Goal: Communication & Community: Answer question/provide support

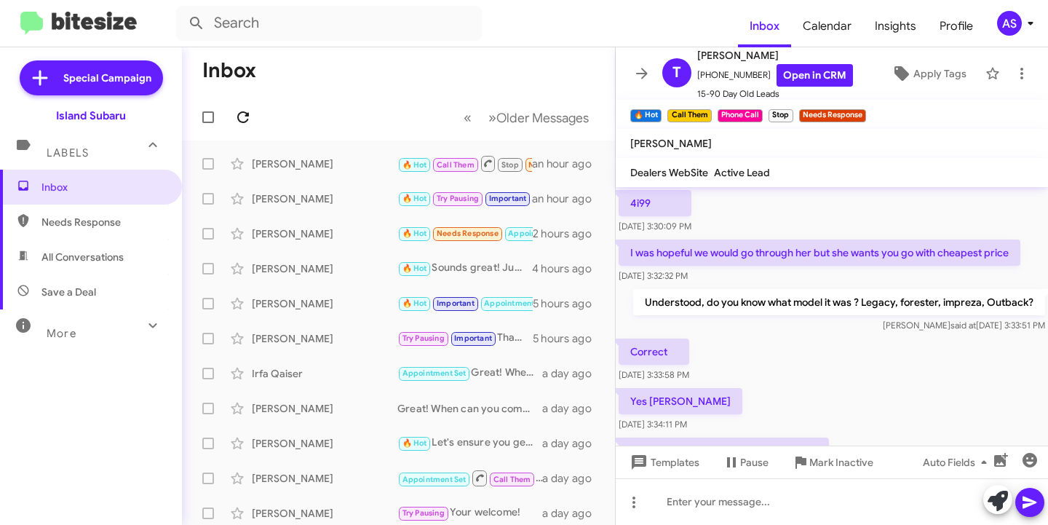
scroll to position [869, 0]
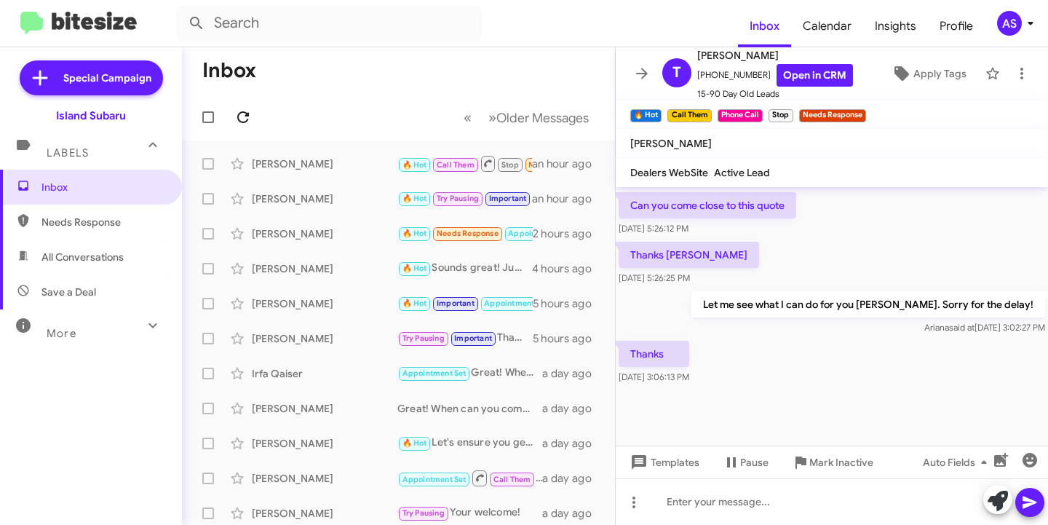
click at [235, 125] on icon at bounding box center [242, 116] width 17 height 17
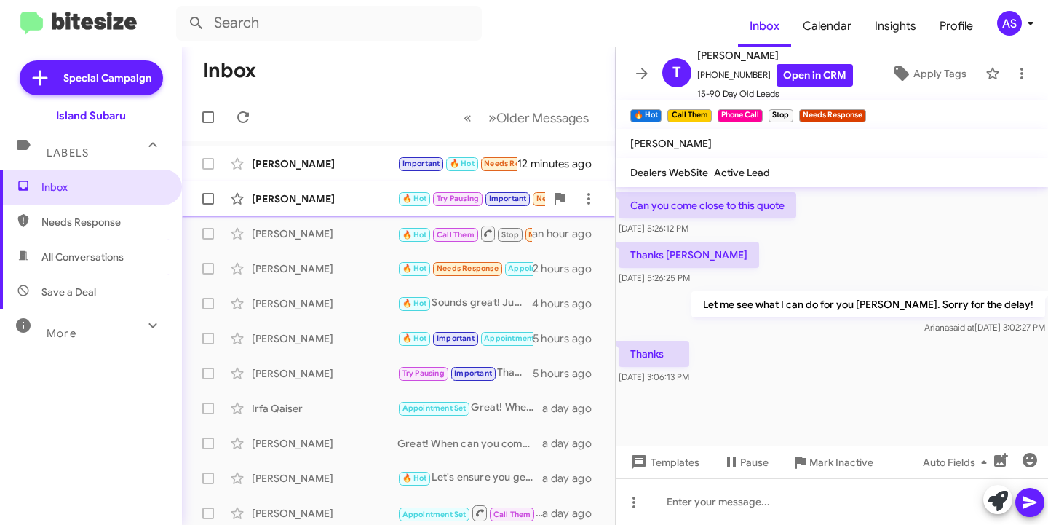
click at [309, 213] on div "[PERSON_NAME] 🔥 Hot Try Pausing Important Needs Response You had your chance an…" at bounding box center [399, 198] width 410 height 29
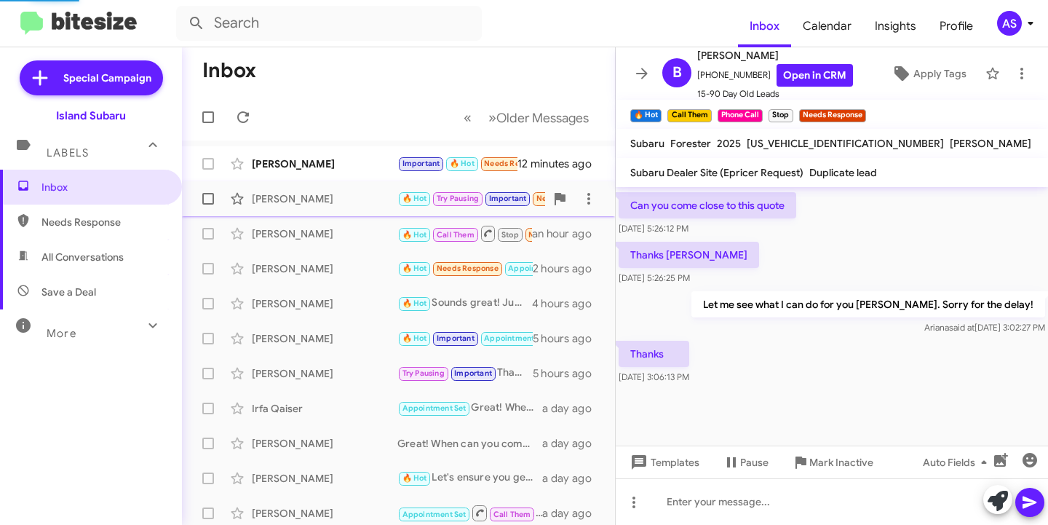
scroll to position [1241, 0]
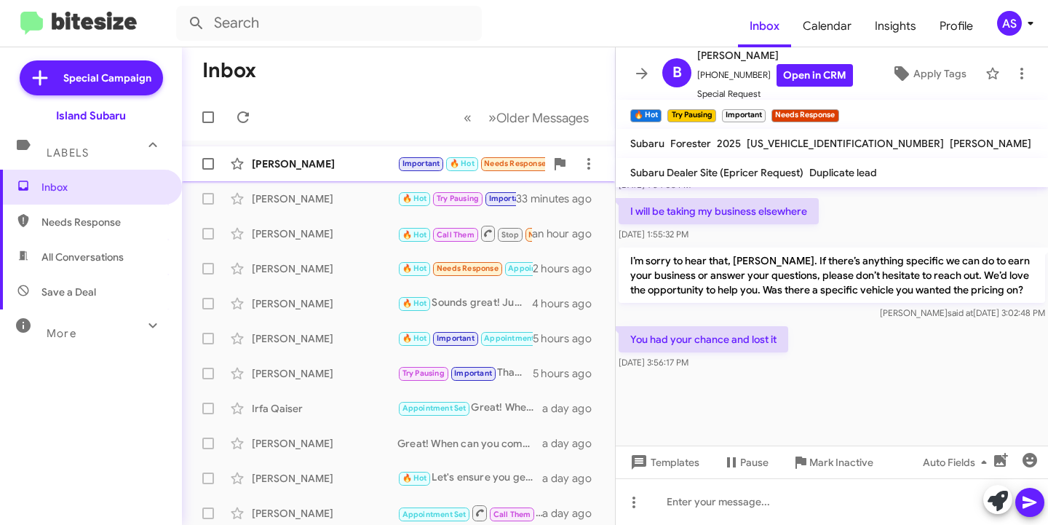
click at [296, 173] on div "[PERSON_NAME] Important 🔥 Hot Needs Response Where is legacy subaru located 12 …" at bounding box center [399, 163] width 410 height 29
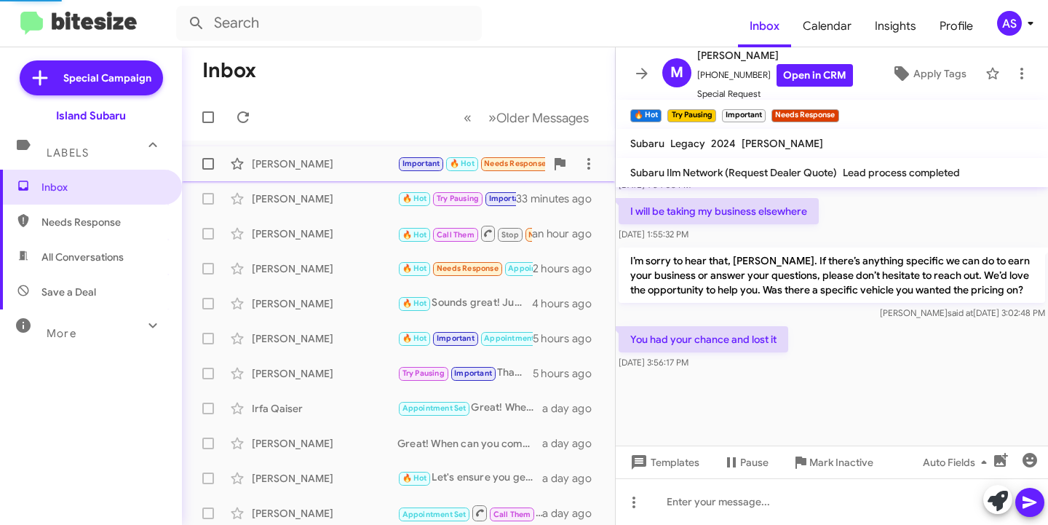
scroll to position [1387, 0]
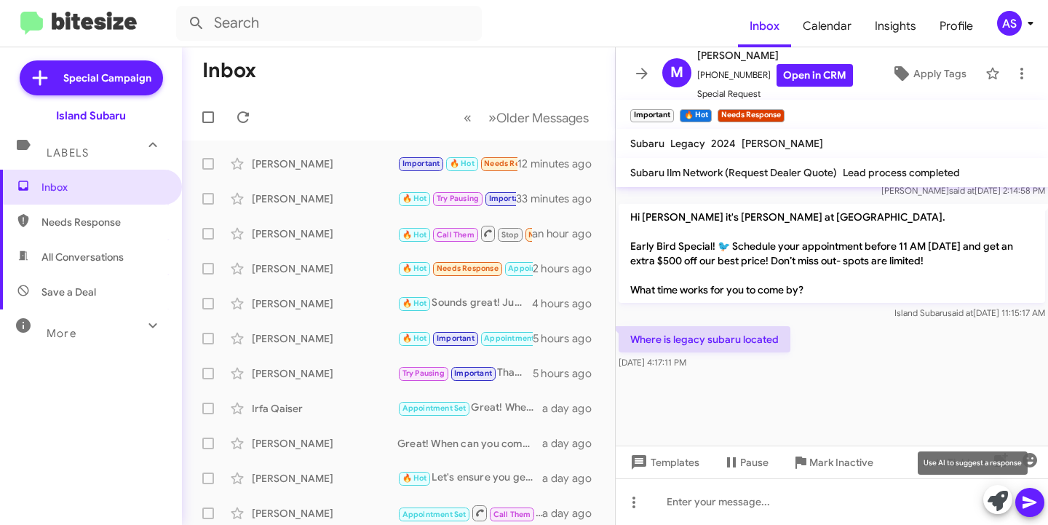
click at [1001, 504] on icon at bounding box center [998, 501] width 20 height 20
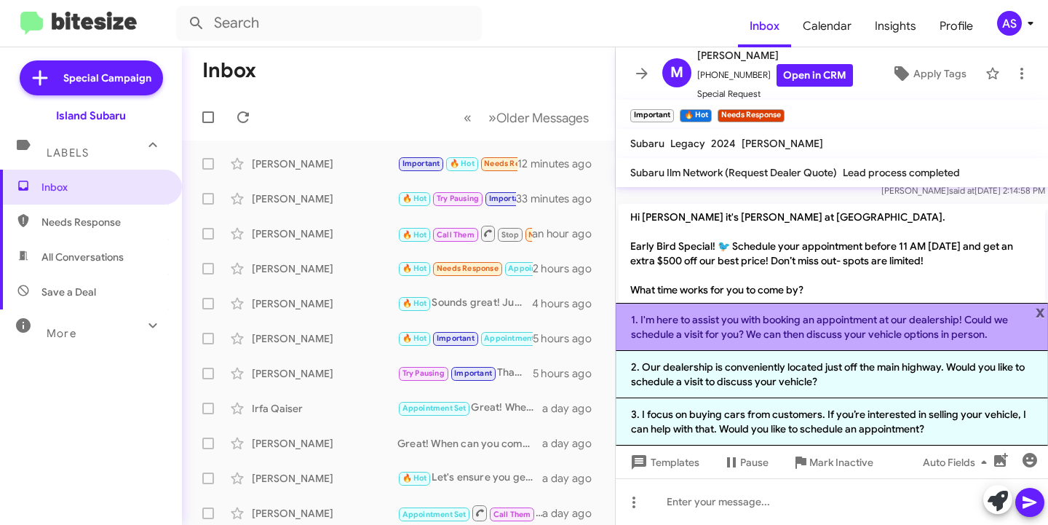
click at [910, 322] on li "1. I'm here to assist you with booking an appointment at our dealership! Could …" at bounding box center [832, 327] width 432 height 48
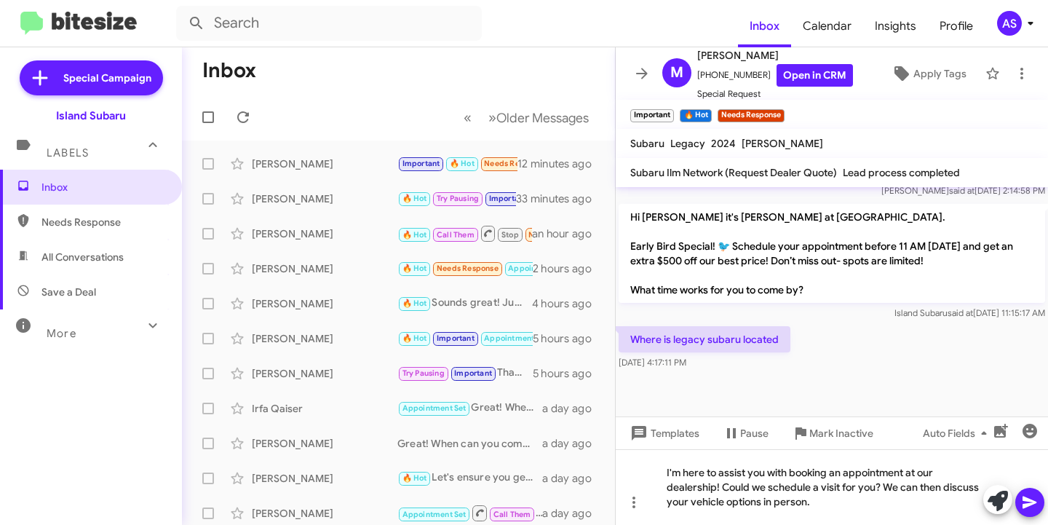
scroll to position [1416, 0]
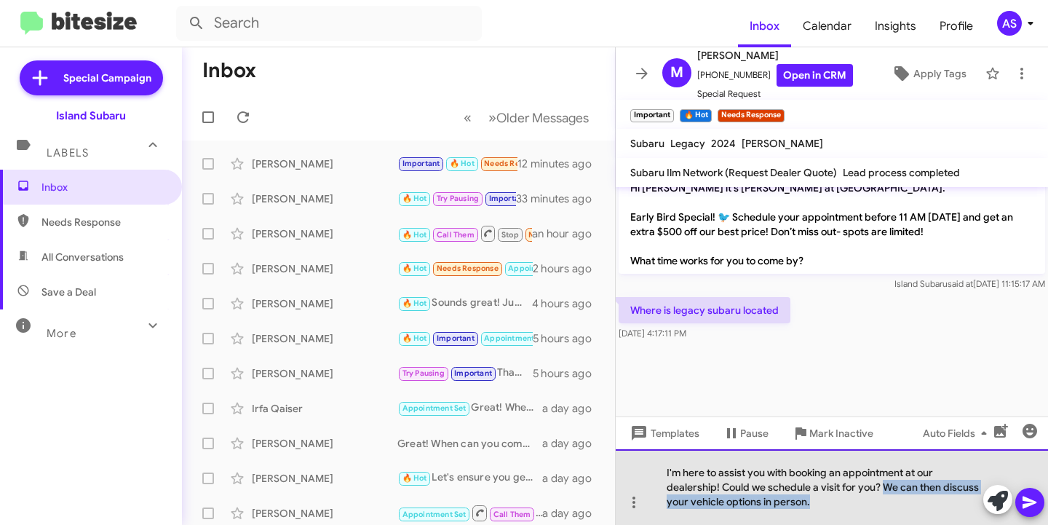
drag, startPoint x: 884, startPoint y: 486, endPoint x: 889, endPoint y: 498, distance: 12.4
click at [889, 498] on div "I'm here to assist you with booking an appointment at our dealership! Could we …" at bounding box center [832, 487] width 432 height 76
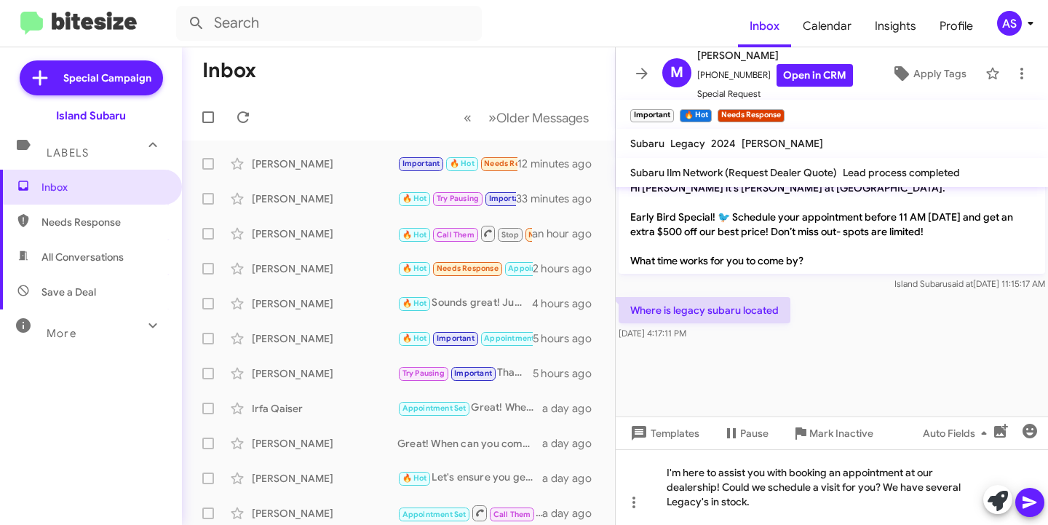
click at [1032, 502] on icon at bounding box center [1030, 502] width 14 height 12
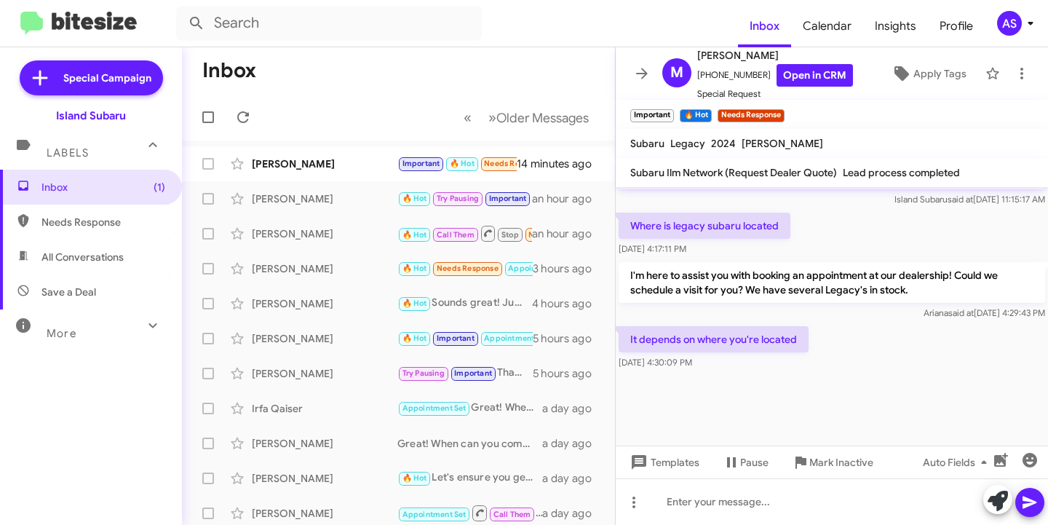
scroll to position [1329, 0]
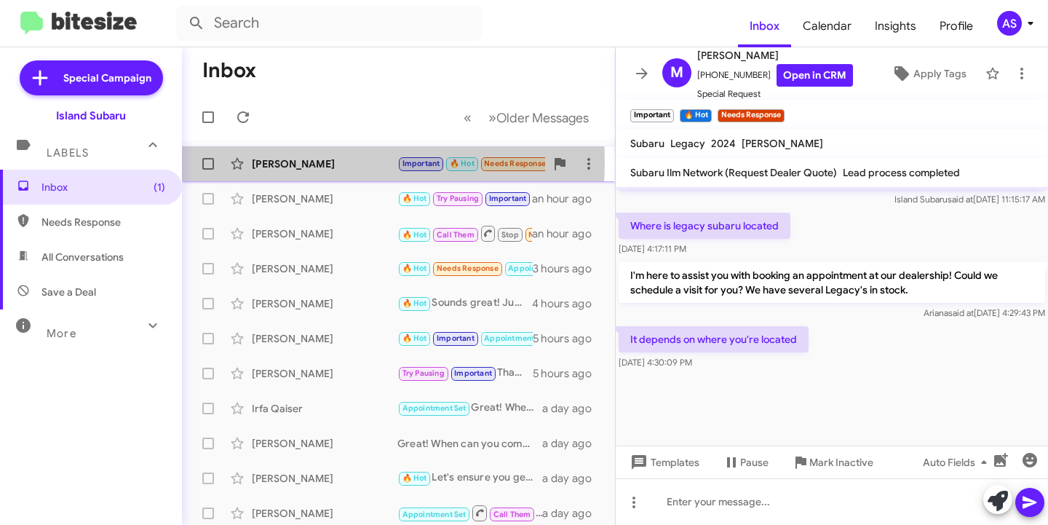
click at [304, 162] on div "[PERSON_NAME]" at bounding box center [325, 164] width 146 height 15
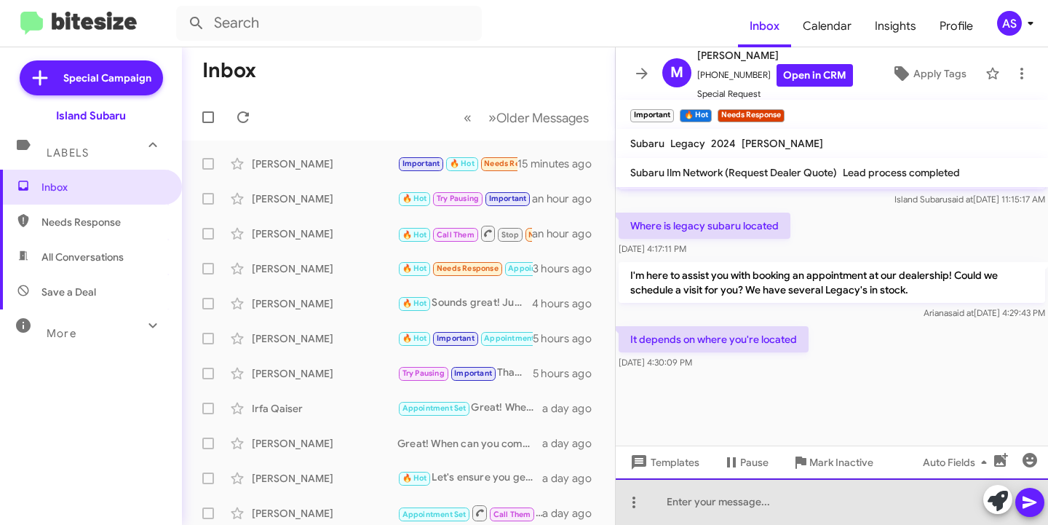
click at [913, 496] on div at bounding box center [832, 501] width 432 height 47
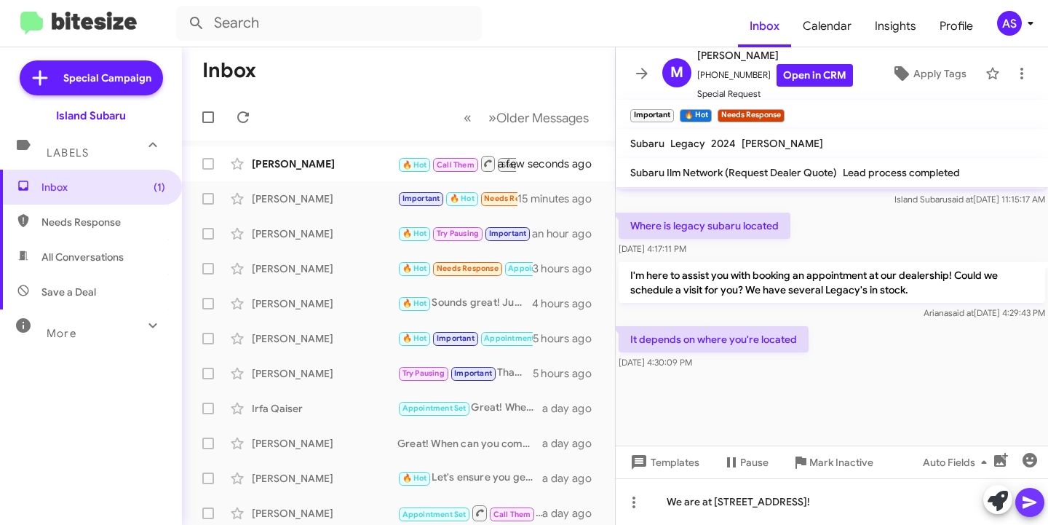
click at [1029, 498] on icon at bounding box center [1029, 502] width 17 height 17
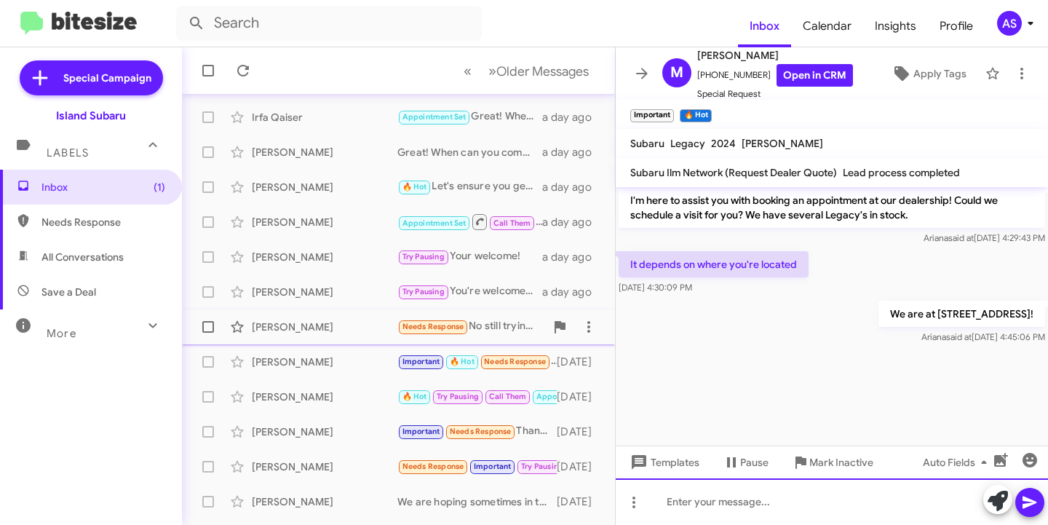
scroll to position [0, 0]
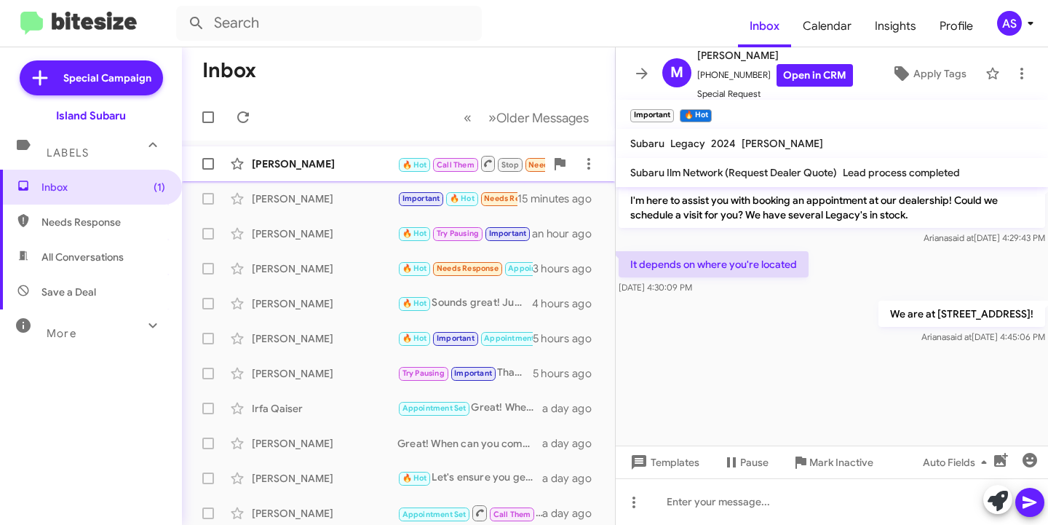
click at [306, 155] on div "[PERSON_NAME] 🔥 Hot Call Them Stop Needs Response ​👍​ to “ Let me see what I ca…" at bounding box center [399, 163] width 410 height 29
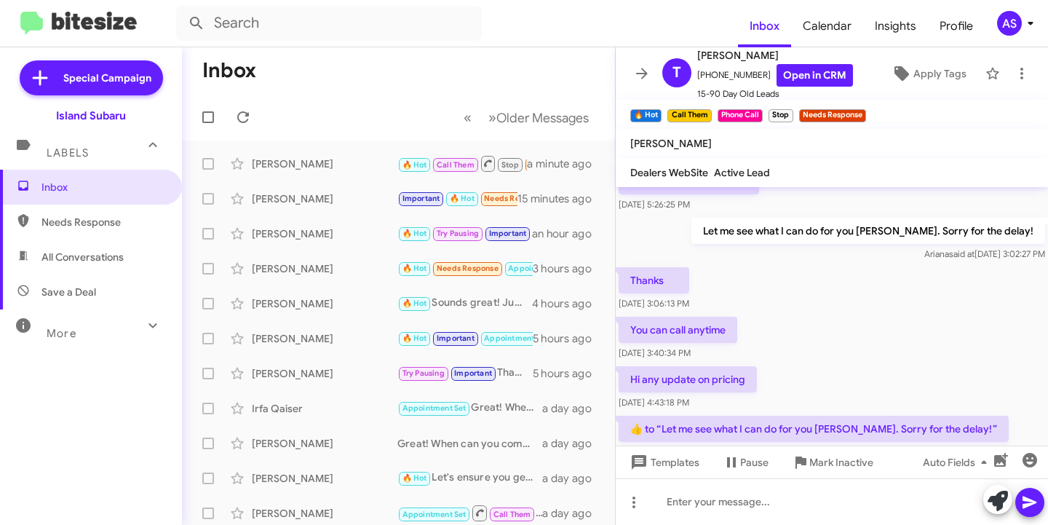
scroll to position [869, 0]
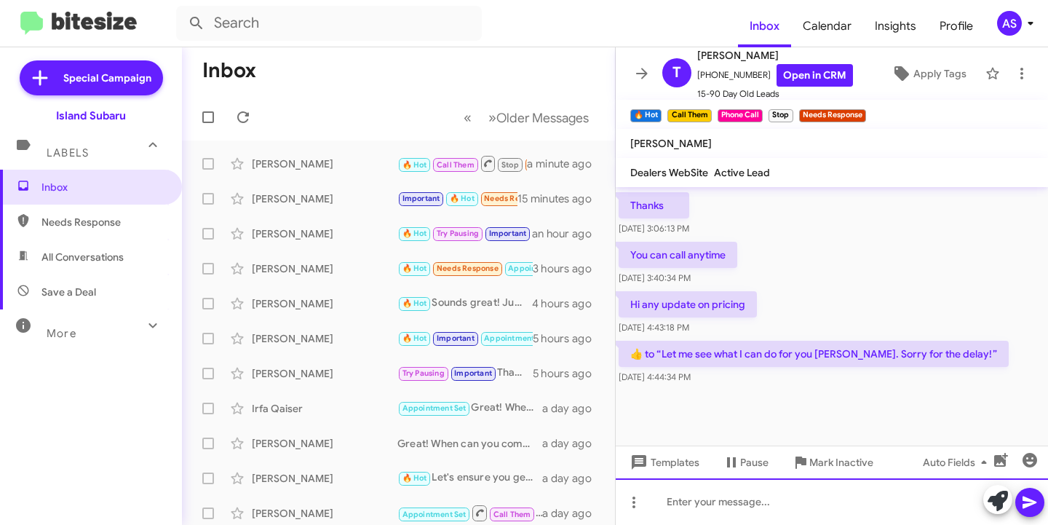
click at [756, 513] on div at bounding box center [832, 501] width 432 height 47
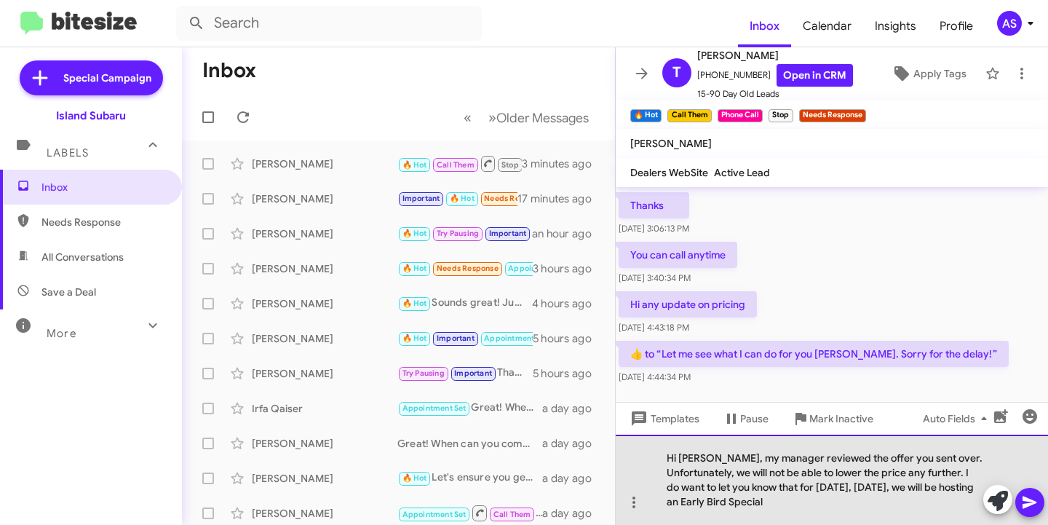
drag, startPoint x: 965, startPoint y: 469, endPoint x: 967, endPoint y: 515, distance: 45.9
click at [967, 515] on div "Hi [PERSON_NAME], my manager reviewed the offer you sent over. Unfortunately, w…" at bounding box center [832, 480] width 432 height 90
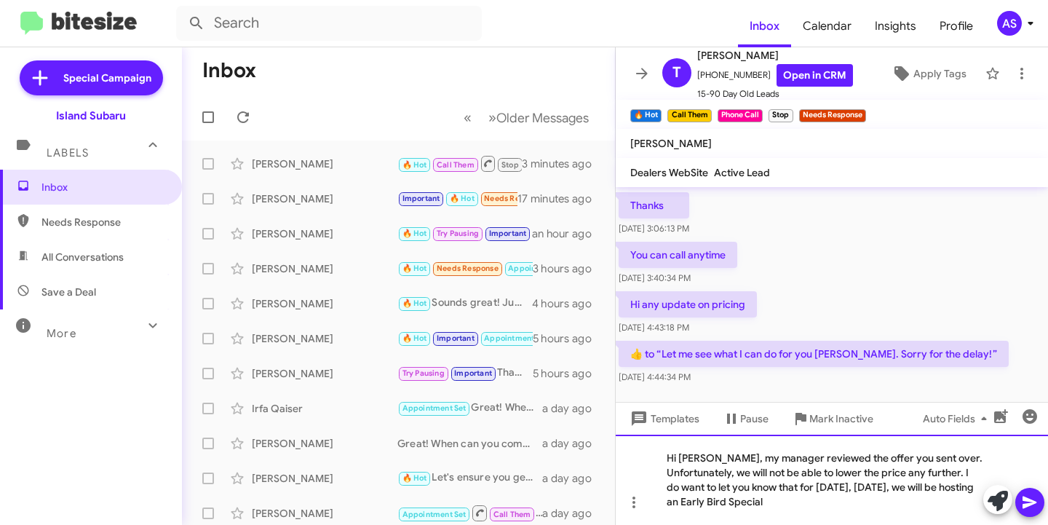
copy div "I do want to let you know that for [DATE], [DATE], we will be hosting an Early …"
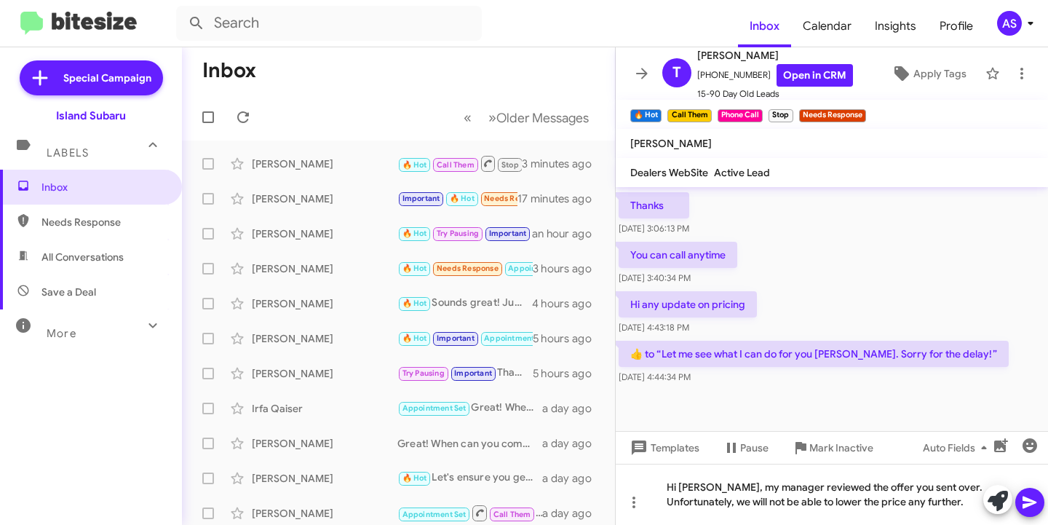
click at [1032, 504] on icon at bounding box center [1030, 502] width 14 height 12
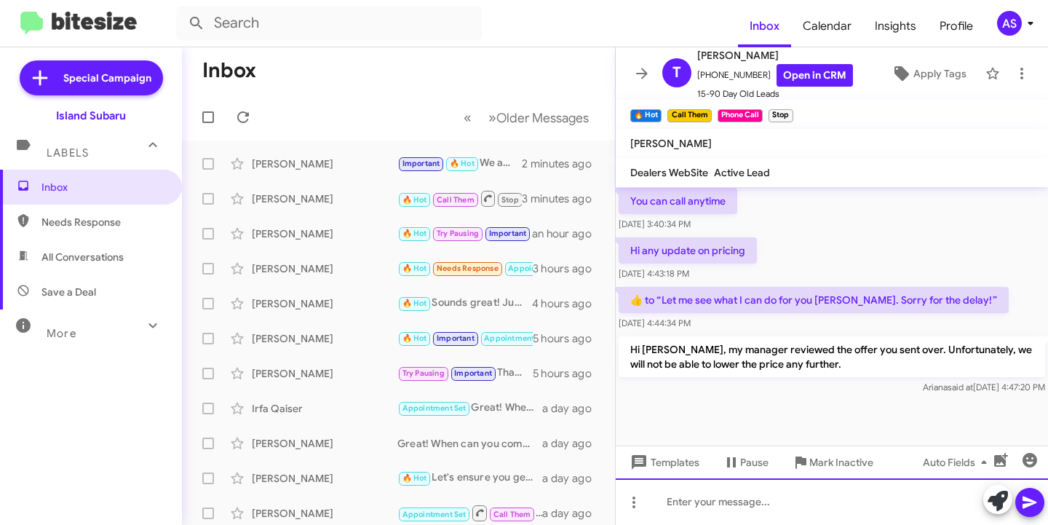
scroll to position [1517, 0]
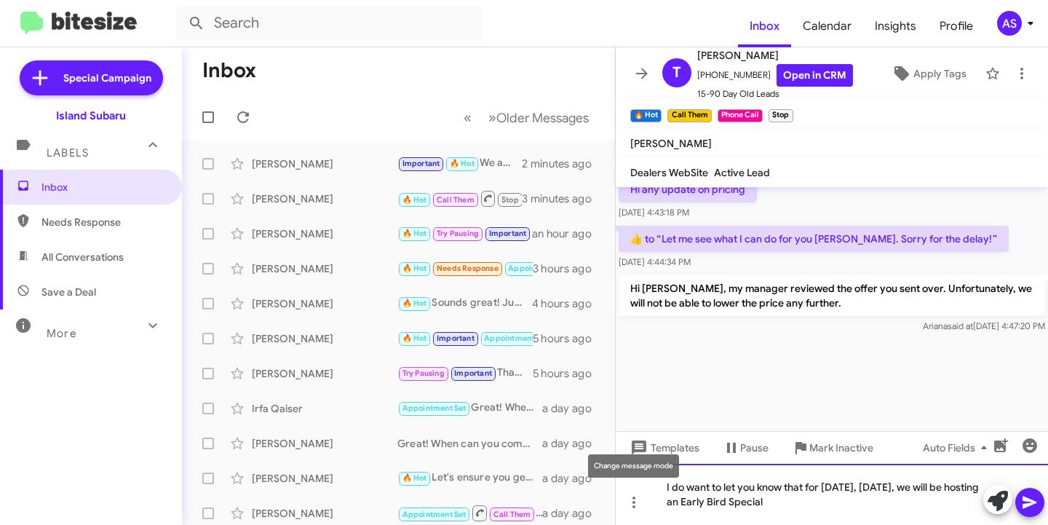
click at [668, 488] on div "I do want to let you know that for [DATE], [DATE], we will be hosting an Early …" at bounding box center [832, 494] width 432 height 61
click at [670, 488] on div "I do want to let you know that for [DATE], [DATE], we will be hosting an Early …" at bounding box center [832, 494] width 432 height 61
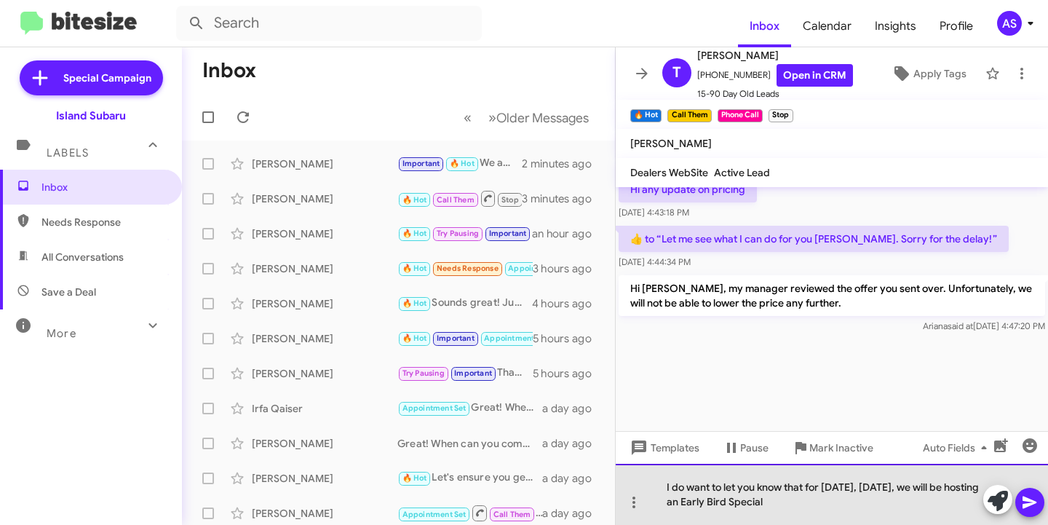
drag, startPoint x: 807, startPoint y: 480, endPoint x: 818, endPoint y: 484, distance: 12.4
click at [806, 480] on div "I do want to let you know that for [DATE], [DATE], we will be hosting an Early …" at bounding box center [832, 494] width 432 height 61
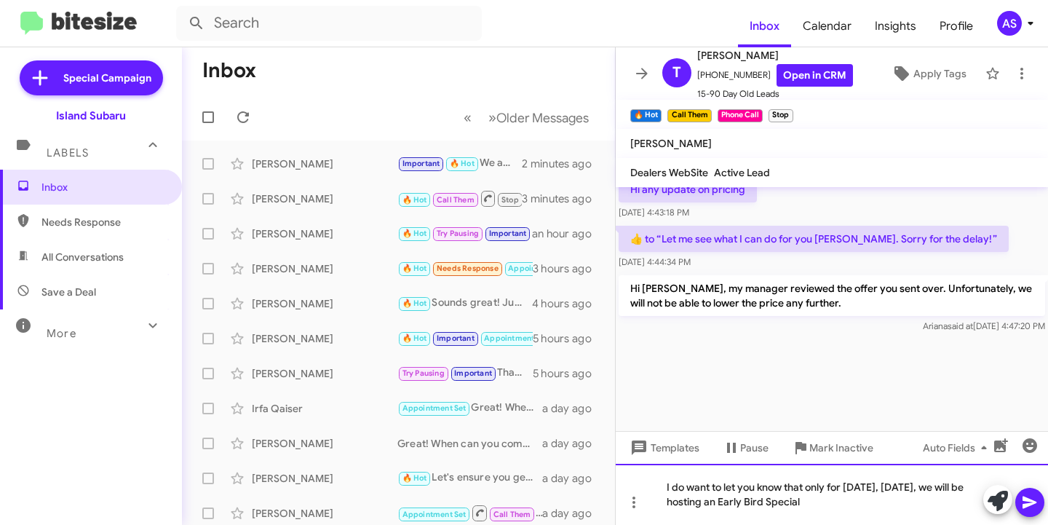
click at [882, 512] on div "I do want to let you know that only for [DATE], [DATE], we will be hosting an E…" at bounding box center [832, 494] width 432 height 61
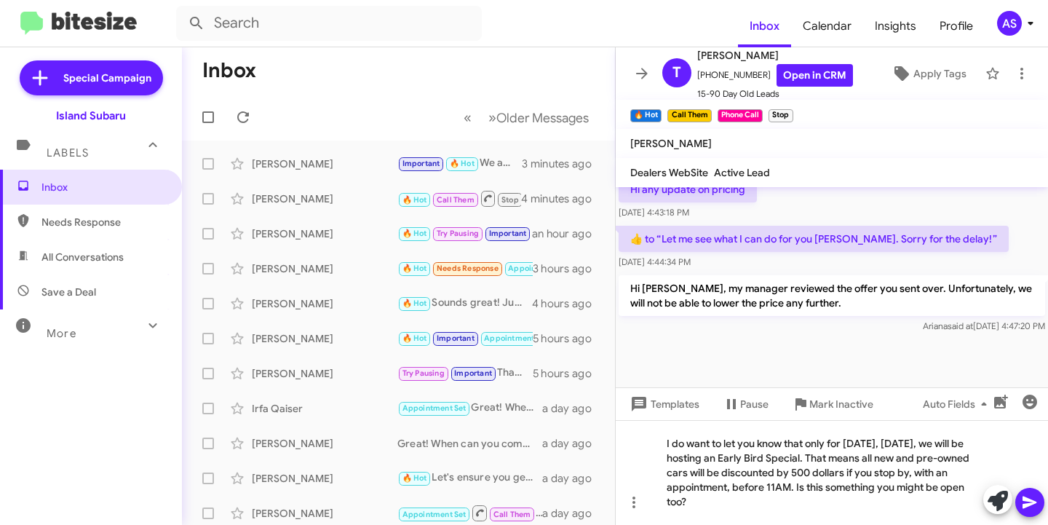
click at [1026, 496] on icon at bounding box center [1029, 502] width 17 height 17
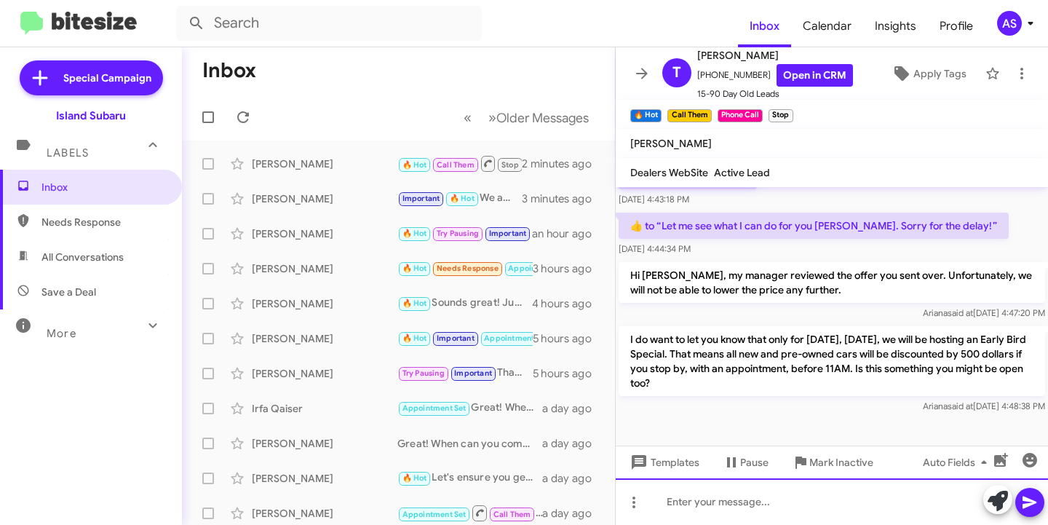
scroll to position [1614, 0]
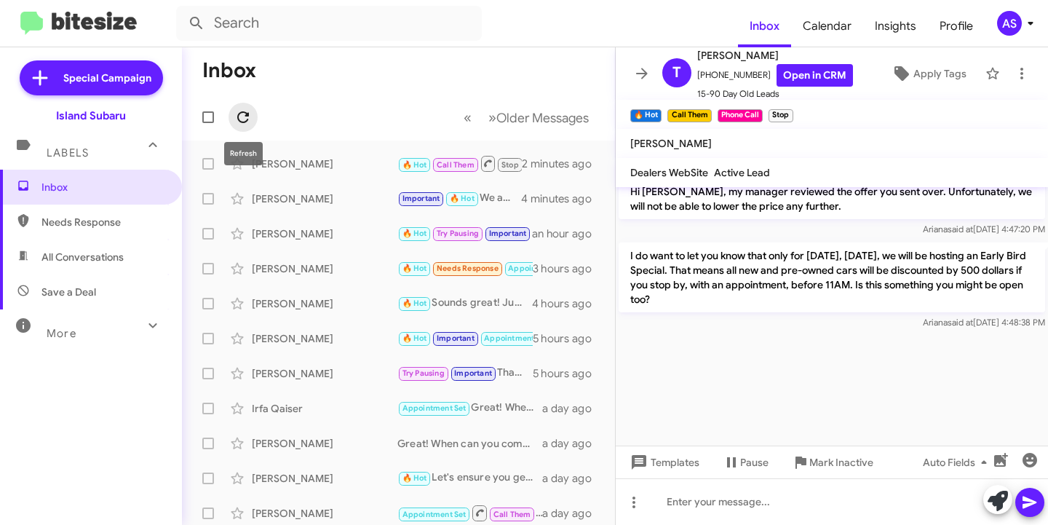
click at [242, 117] on icon at bounding box center [242, 116] width 17 height 17
